Goal: Task Accomplishment & Management: Use online tool/utility

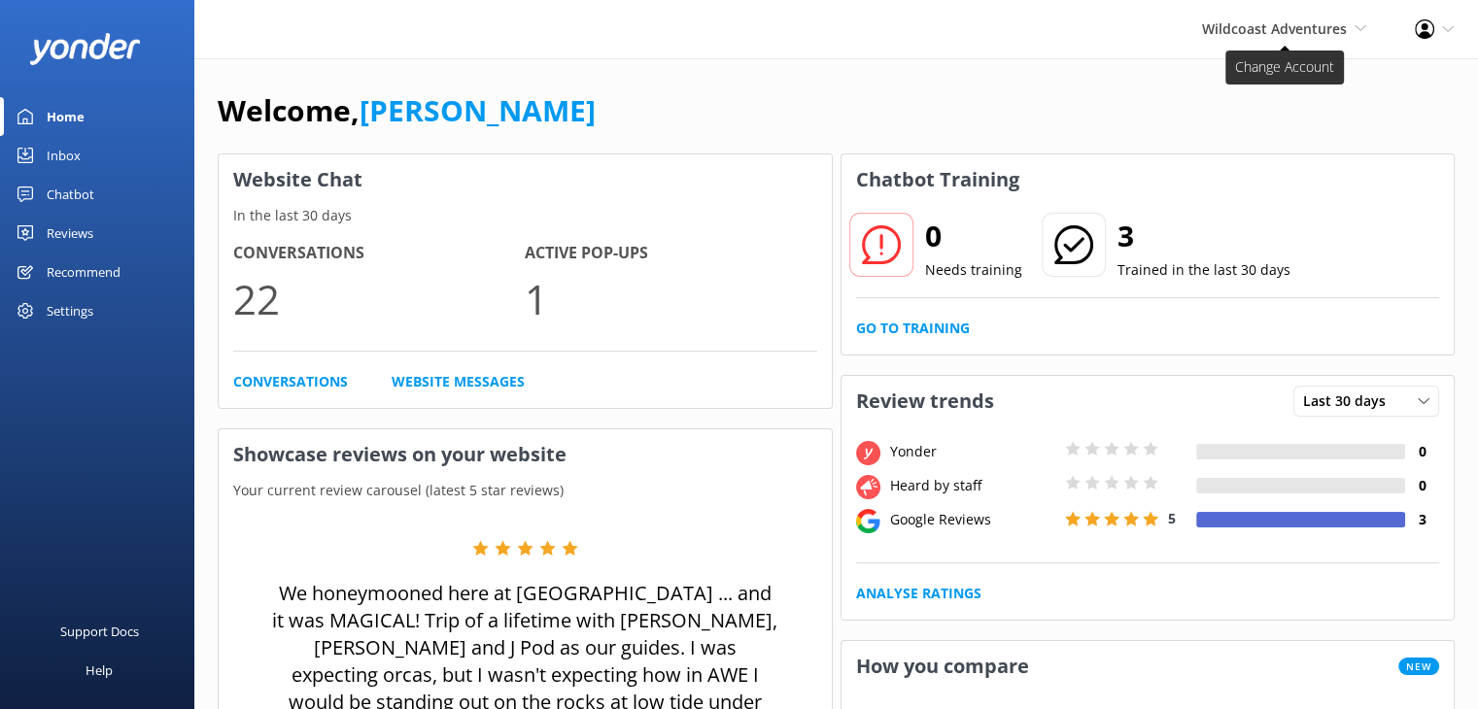
click at [1270, 36] on span "Wildcoast Adventures" at bounding box center [1274, 28] width 145 height 18
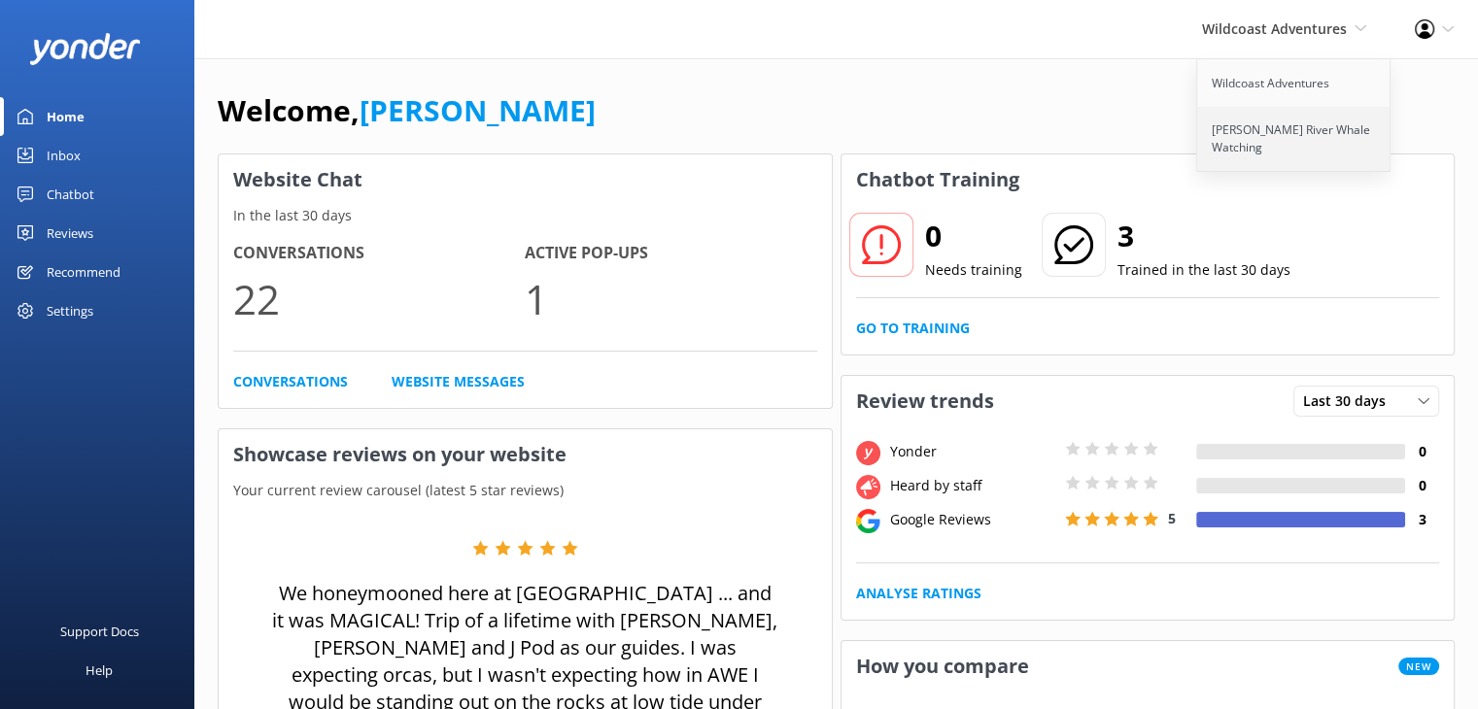
click at [1270, 155] on link "[PERSON_NAME] River Whale Watching" at bounding box center [1294, 139] width 194 height 64
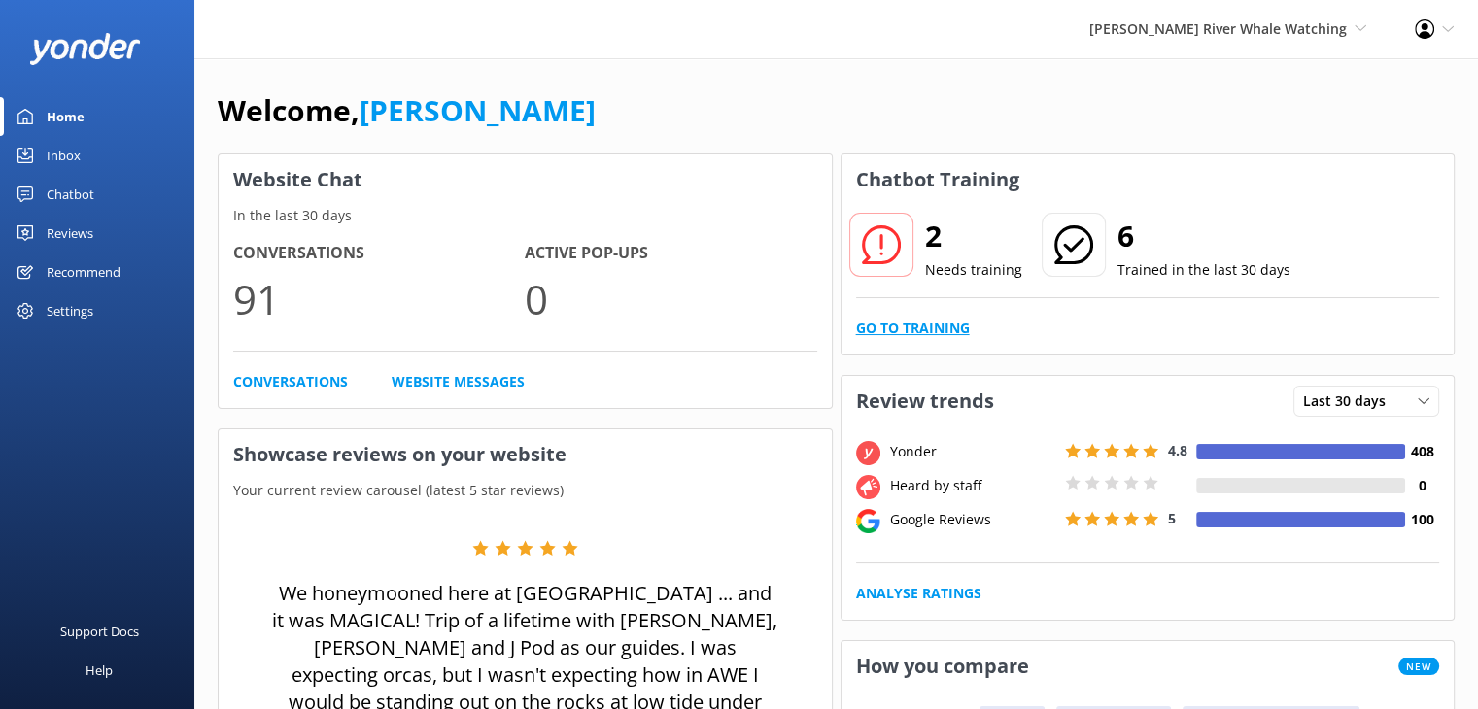
click at [927, 325] on link "Go to Training" at bounding box center [913, 328] width 114 height 21
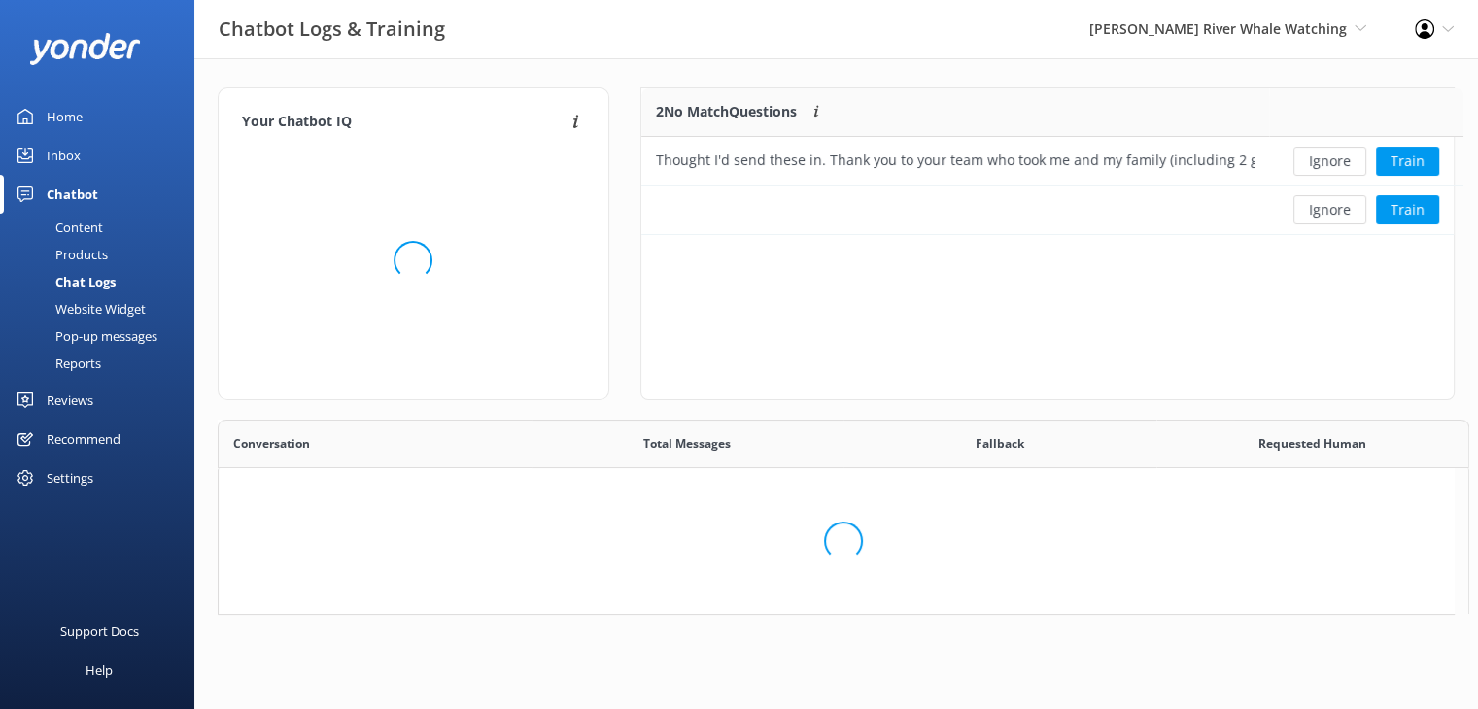
scroll to position [131, 798]
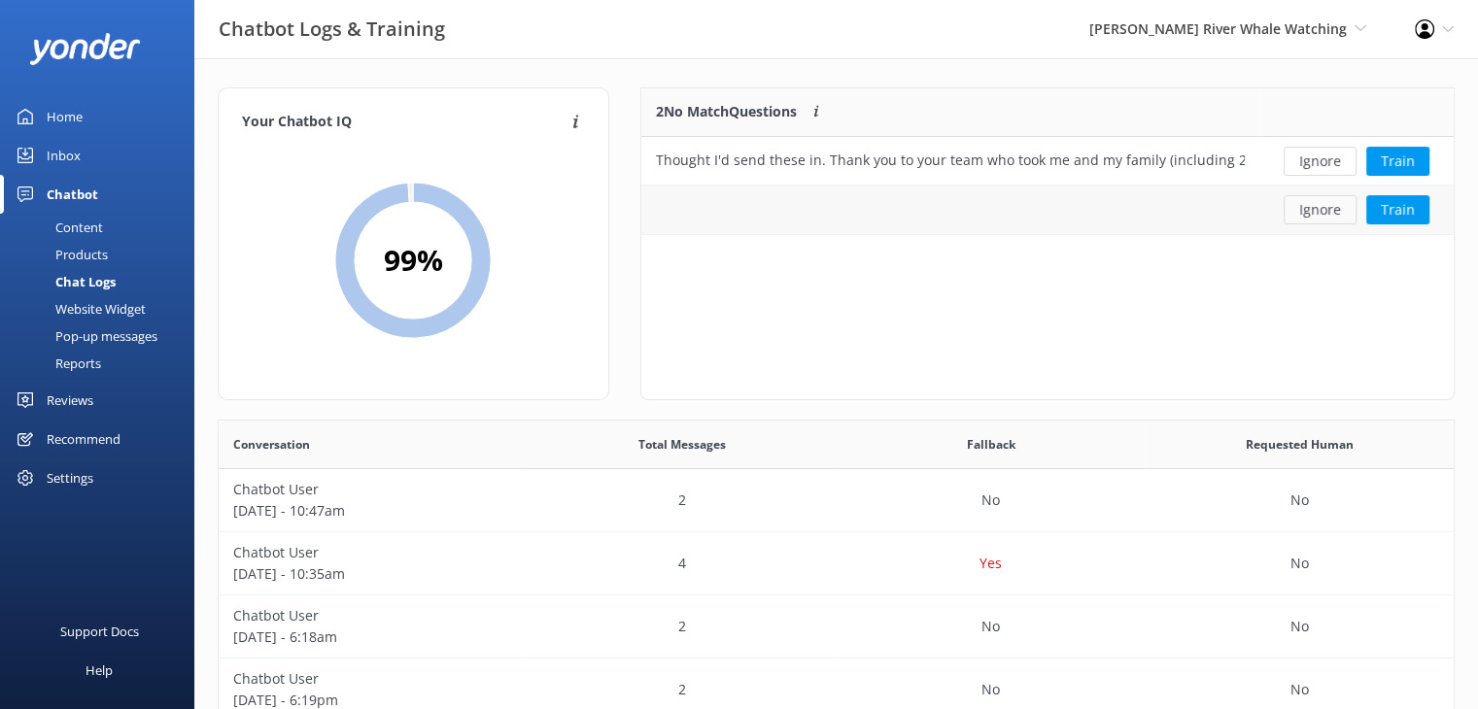
click at [1322, 219] on button "Ignore" at bounding box center [1320, 209] width 73 height 29
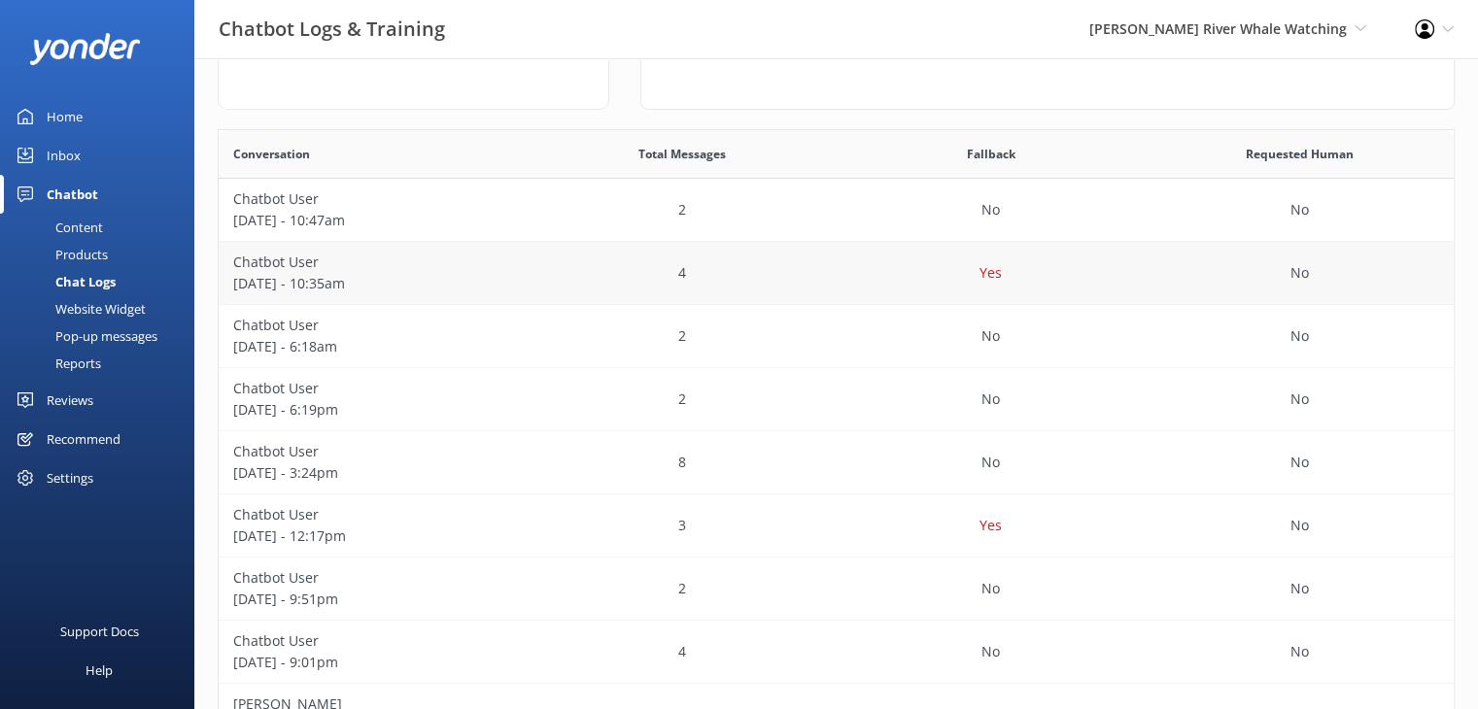
scroll to position [292, 0]
click at [882, 262] on div "Yes" at bounding box center [991, 272] width 309 height 63
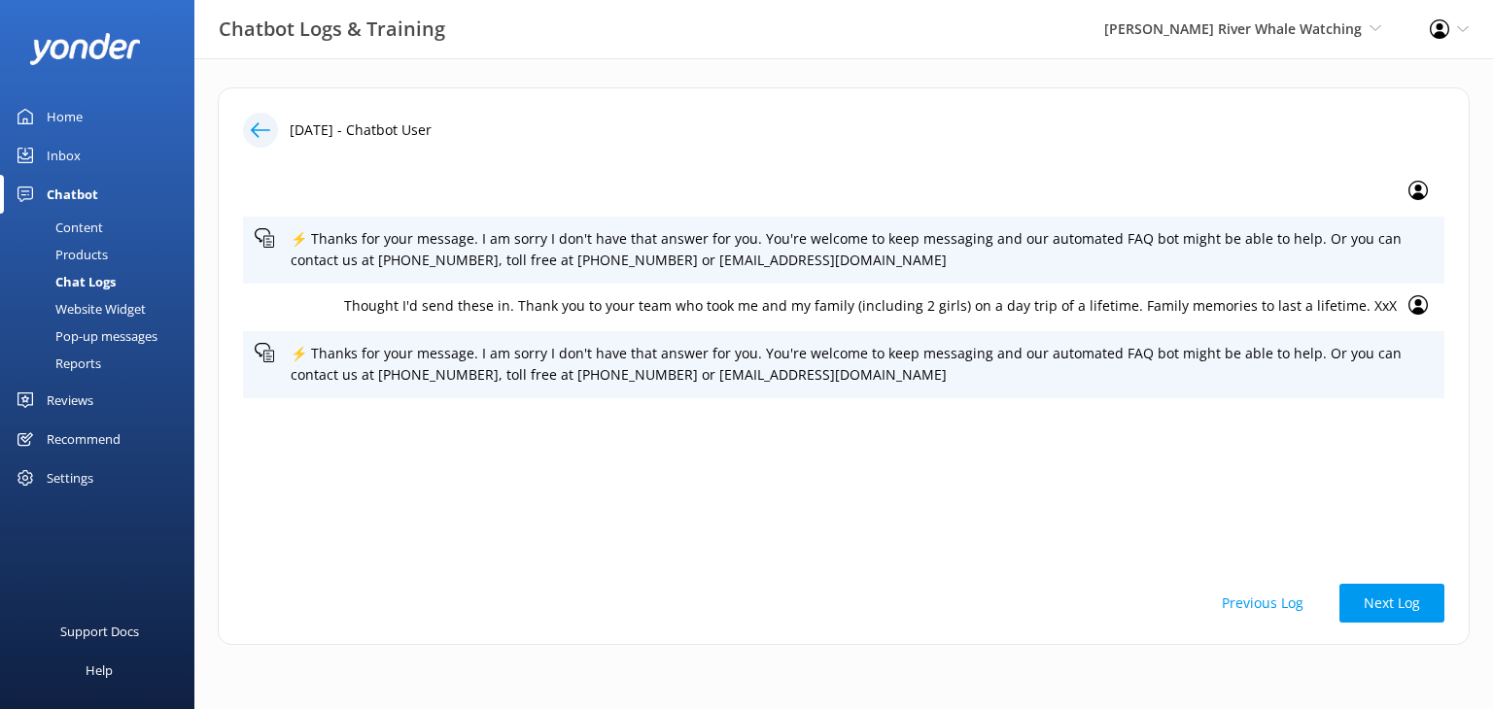
click at [1415, 306] on icon at bounding box center [1417, 304] width 19 height 19
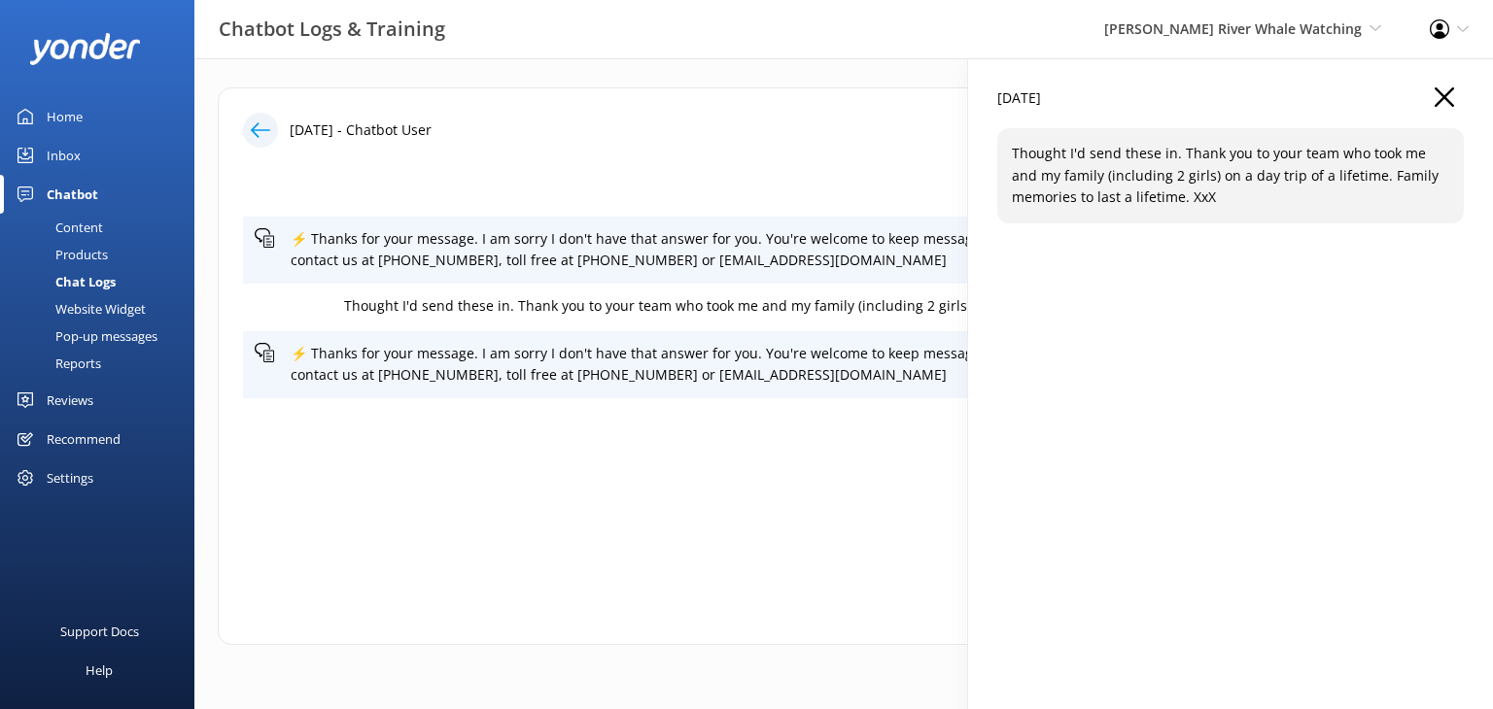
click at [1435, 94] on icon "button" at bounding box center [1443, 96] width 19 height 19
